Goal: Task Accomplishment & Management: Use online tool/utility

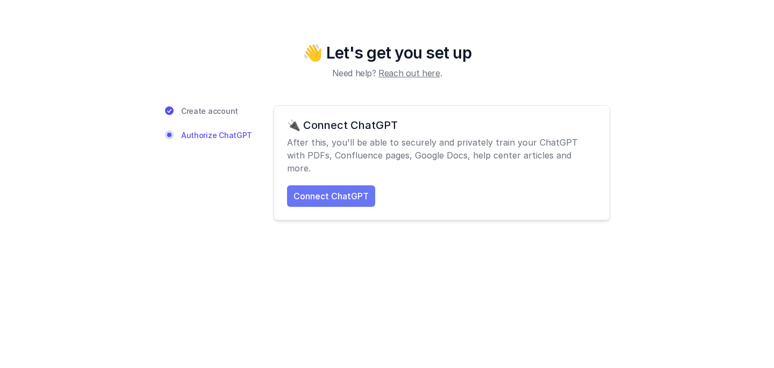
click at [314, 185] on link "Connect ChatGPT" at bounding box center [331, 196] width 88 height 22
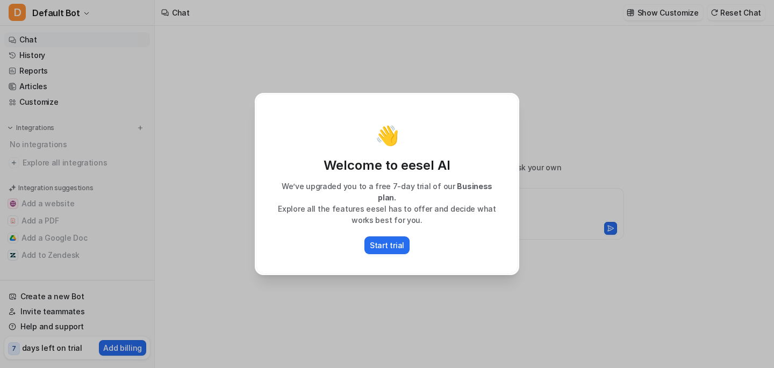
type textarea "**********"
click at [395, 280] on div "👋 Welcome to eesel AI We’ve upgraded you to a free 7-day trial of our Business …" at bounding box center [387, 184] width 282 height 368
click at [392, 246] on button "Start trial" at bounding box center [386, 246] width 45 height 18
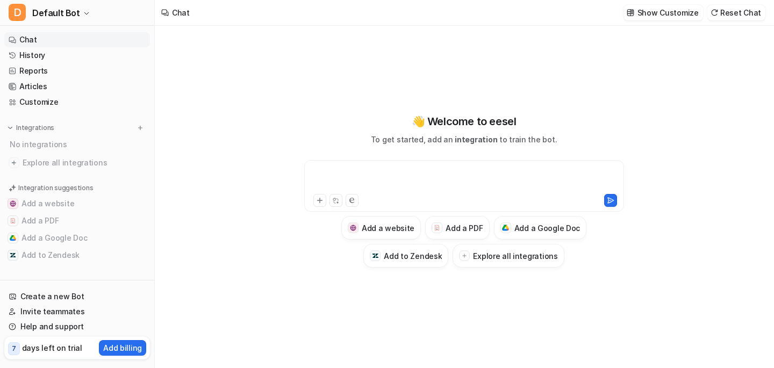
click at [386, 187] on div at bounding box center [464, 179] width 314 height 25
click at [290, 266] on div "**********" at bounding box center [464, 190] width 396 height 154
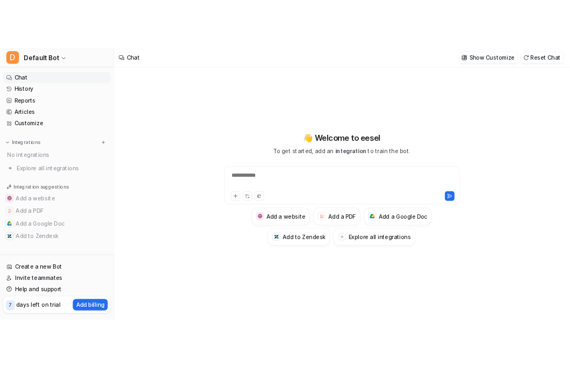
scroll to position [1, 0]
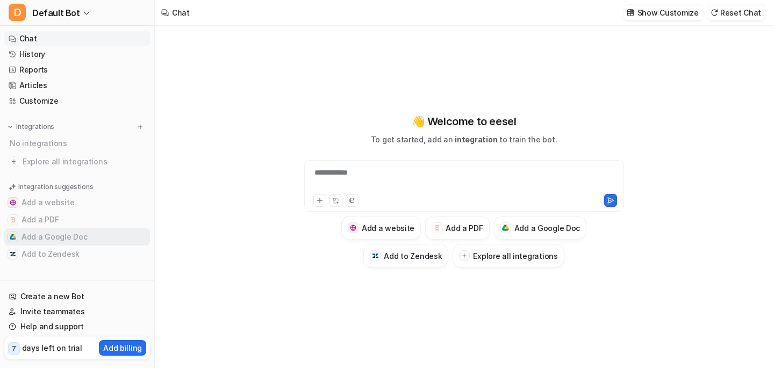
click at [53, 238] on button "Add a Google Doc" at bounding box center [77, 236] width 146 height 17
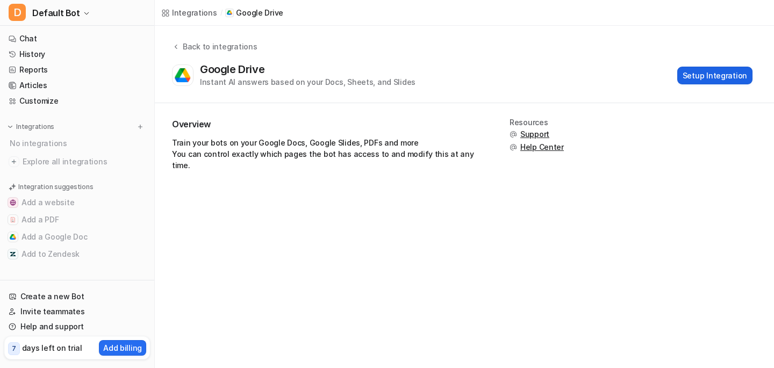
click at [715, 75] on button "Setup Integration" at bounding box center [714, 76] width 75 height 18
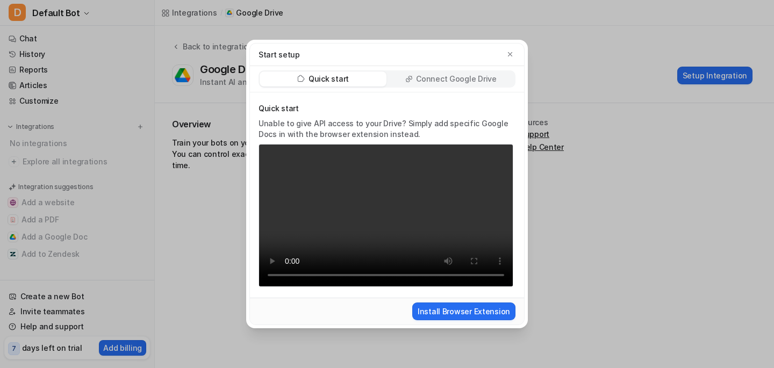
click at [439, 81] on p "Connect Google Drive" at bounding box center [456, 79] width 80 height 11
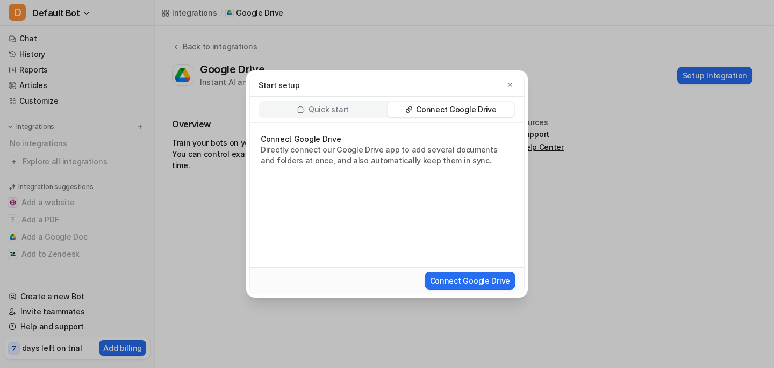
click at [360, 98] on div "Quick start Connect Google Drive" at bounding box center [387, 110] width 274 height 26
click at [357, 109] on div "Quick start" at bounding box center [323, 109] width 127 height 15
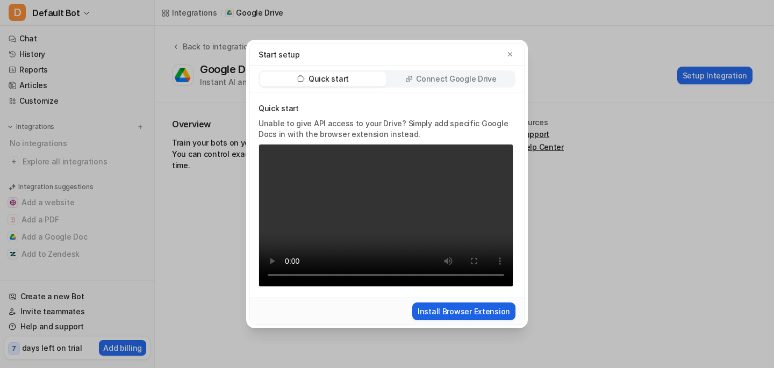
click at [452, 310] on button "Install Browser Extension" at bounding box center [463, 312] width 103 height 18
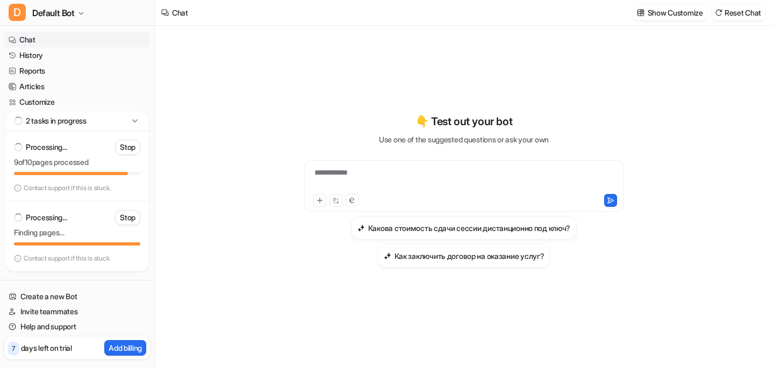
click at [131, 119] on icon at bounding box center [135, 121] width 11 height 11
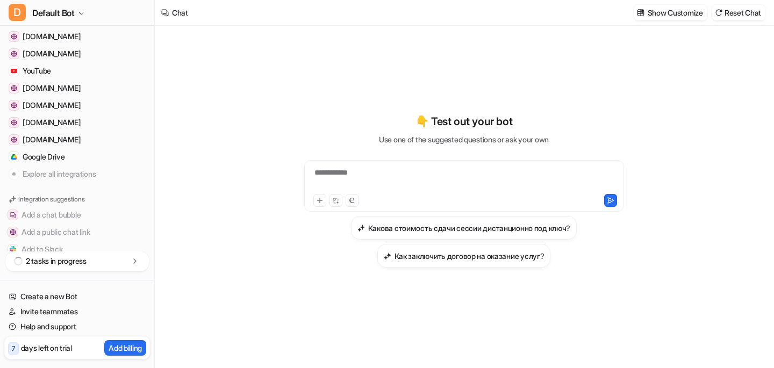
scroll to position [123, 0]
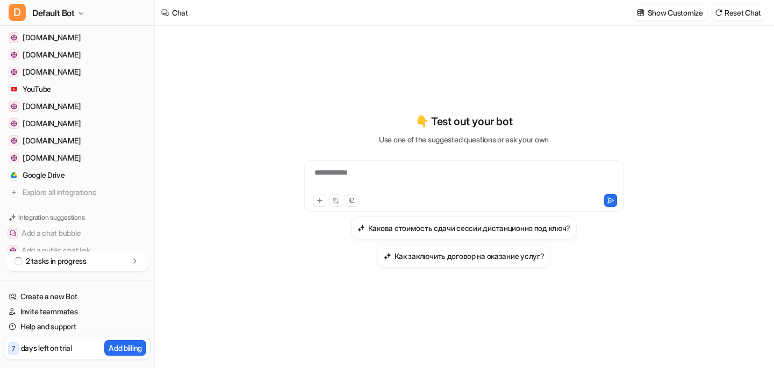
click at [96, 260] on div "2 tasks in progress" at bounding box center [77, 262] width 144 height 20
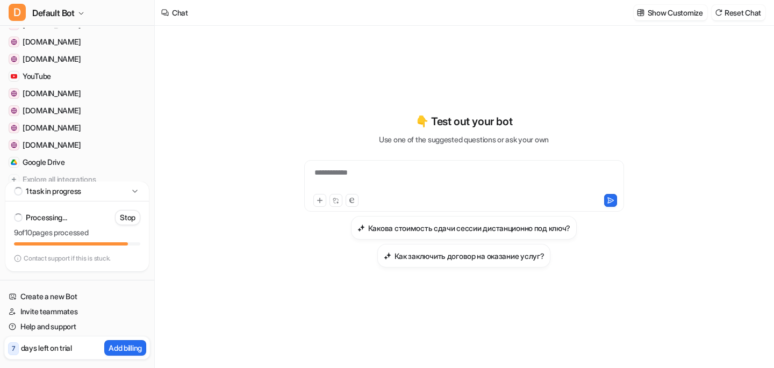
scroll to position [78, 0]
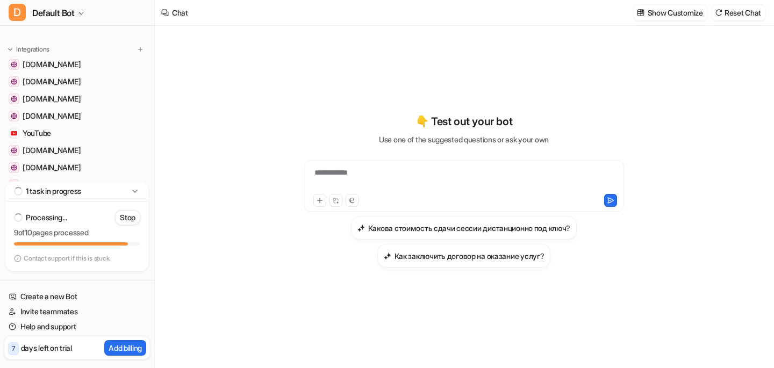
click at [72, 196] on p "1 task in progress" at bounding box center [53, 191] width 55 height 11
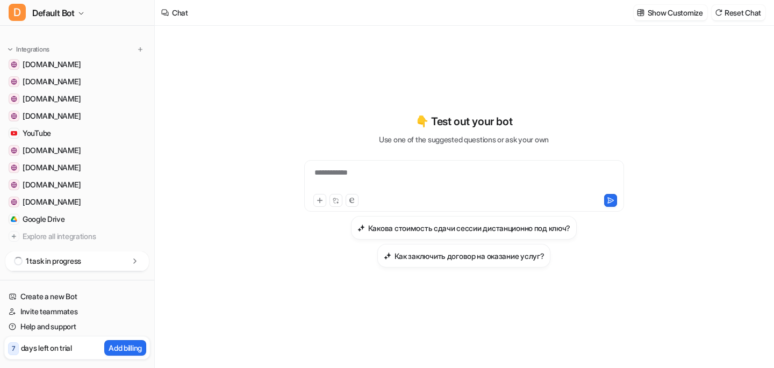
click at [70, 260] on p "1 task in progress" at bounding box center [53, 261] width 55 height 11
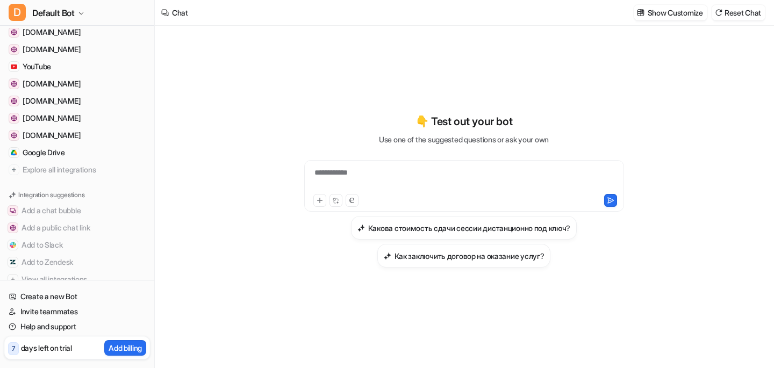
scroll to position [170, 0]
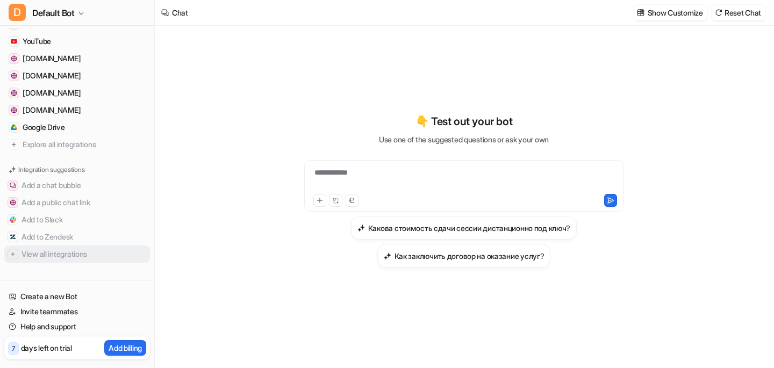
click at [90, 255] on button "View all integrations" at bounding box center [77, 254] width 146 height 17
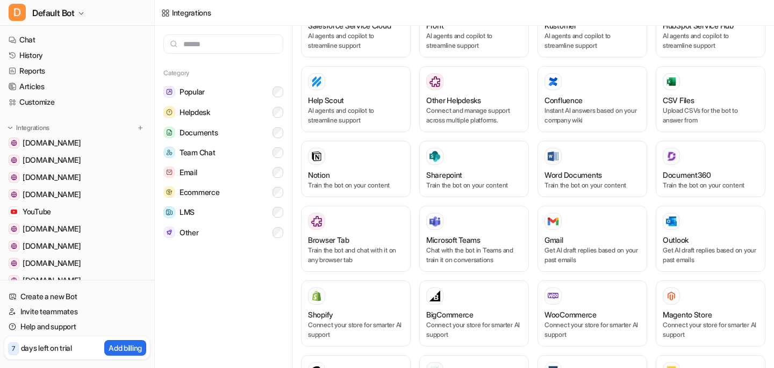
click at [170, 20] on div "Integrations" at bounding box center [186, 13] width 63 height 26
click at [22, 10] on span "D" at bounding box center [17, 12] width 17 height 17
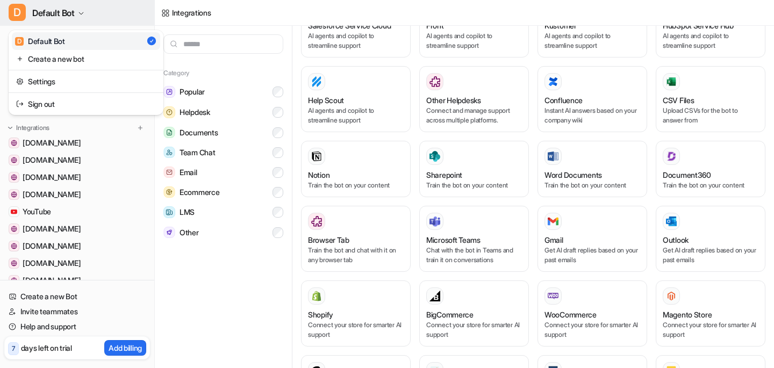
click at [58, 11] on span "Default Bot" at bounding box center [53, 12] width 42 height 15
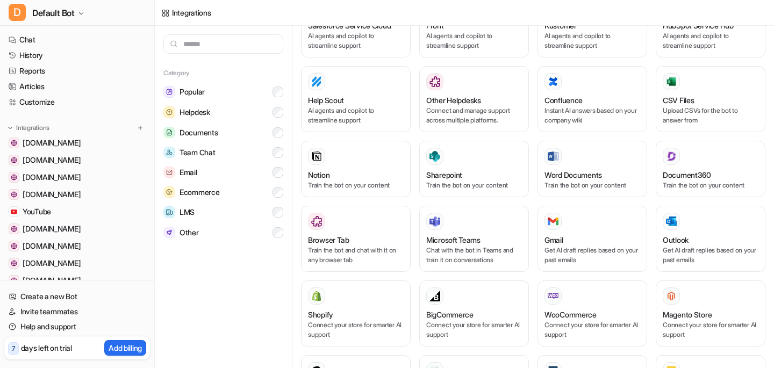
click at [179, 11] on div "Integrations" at bounding box center [191, 12] width 39 height 11
click at [73, 38] on link "Chat" at bounding box center [77, 39] width 146 height 15
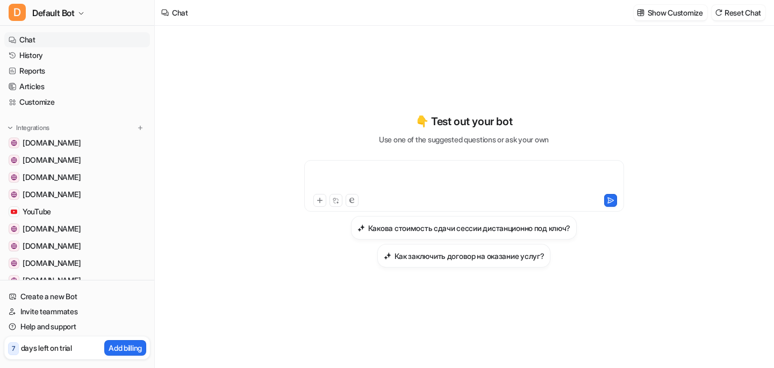
click at [393, 169] on div at bounding box center [464, 179] width 314 height 25
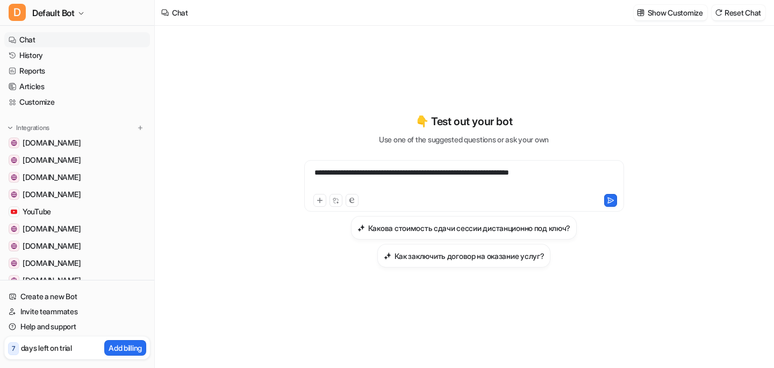
click at [470, 171] on div "**********" at bounding box center [464, 179] width 314 height 25
click at [495, 173] on div "**********" at bounding box center [464, 179] width 314 height 25
click at [486, 184] on div "**********" at bounding box center [464, 179] width 314 height 25
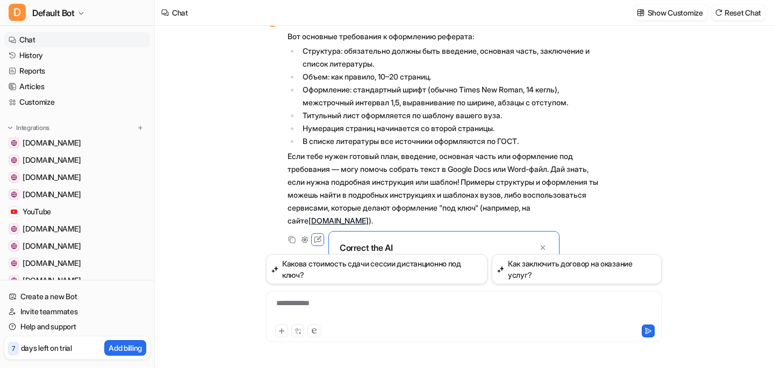
scroll to position [101, 0]
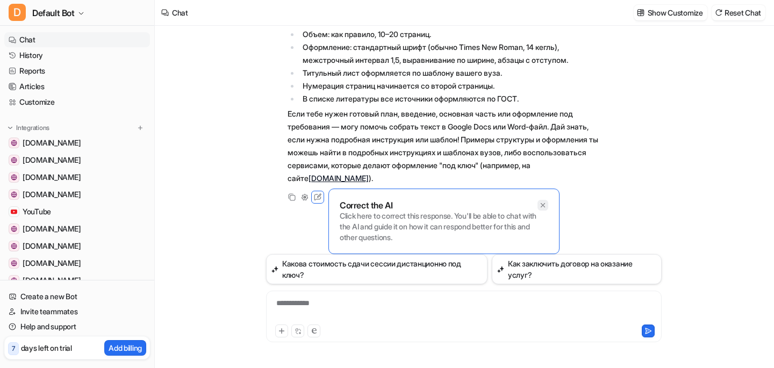
click at [545, 204] on icon at bounding box center [543, 206] width 8 height 8
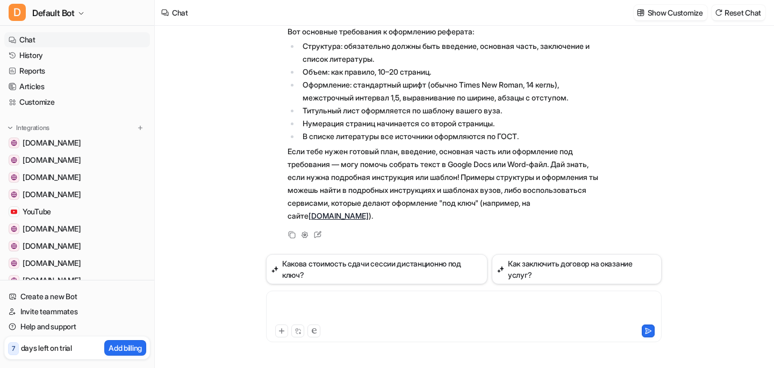
click at [381, 314] on div at bounding box center [464, 310] width 390 height 25
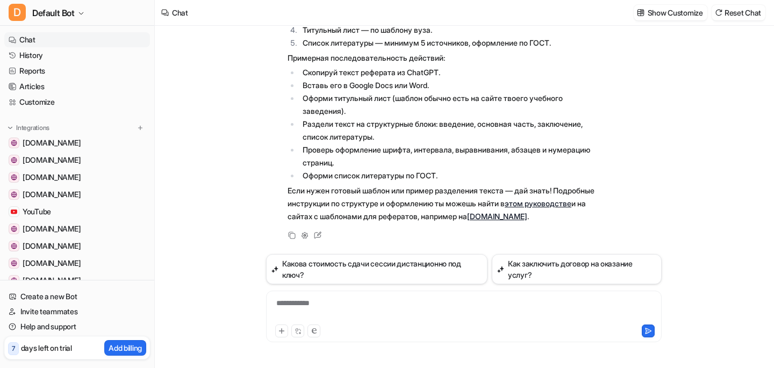
scroll to position [443, 0]
click at [390, 305] on div at bounding box center [464, 310] width 390 height 25
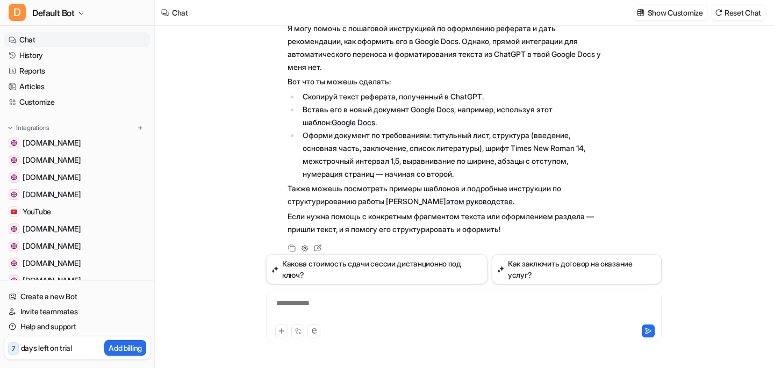
scroll to position [732, 0]
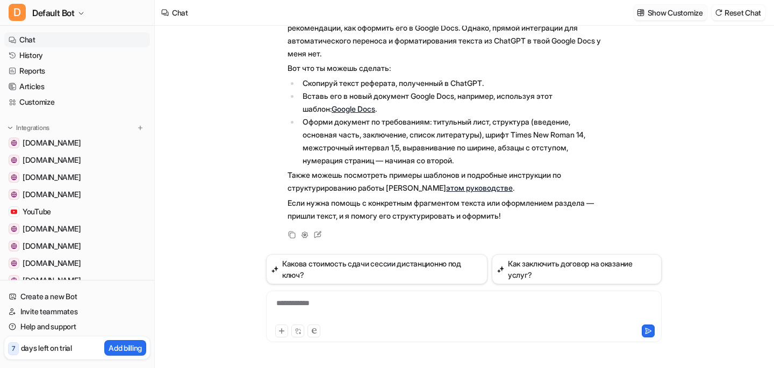
click at [570, 13] on p "Show Customize" at bounding box center [675, 12] width 55 height 11
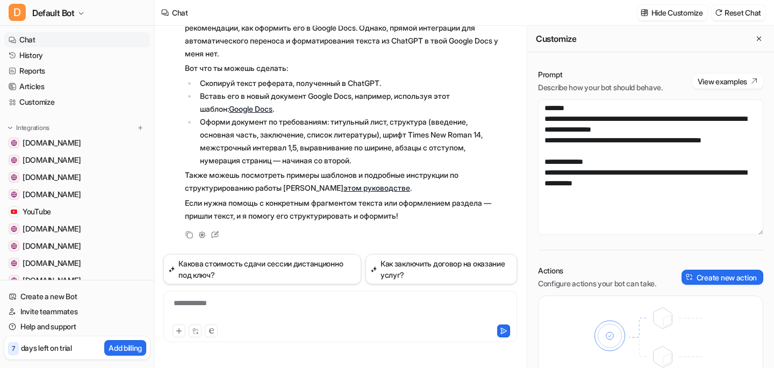
scroll to position [53, 0]
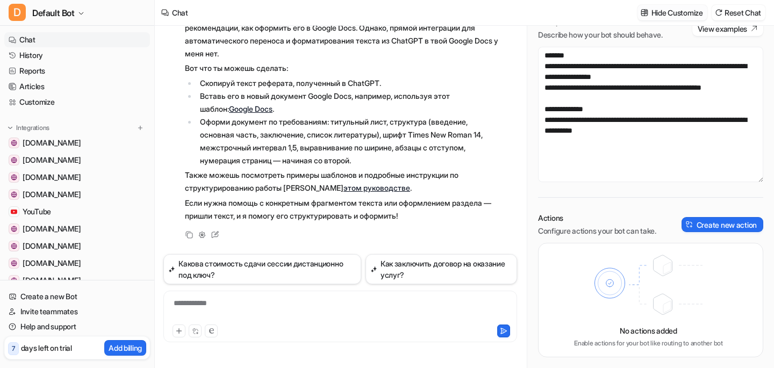
click at [570, 10] on p "Hide Customize" at bounding box center [678, 12] width 52 height 11
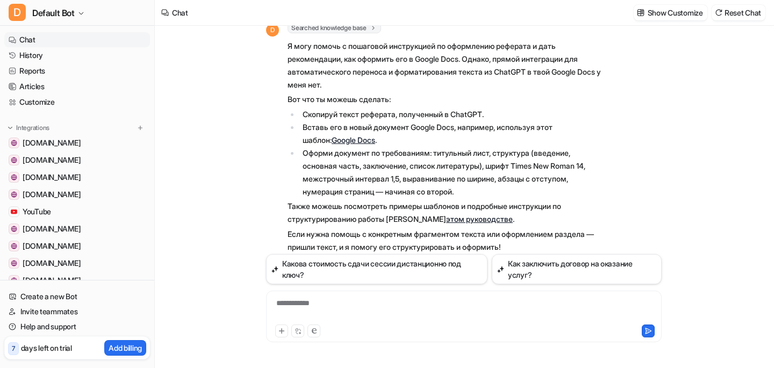
scroll to position [685, 0]
